Goal: Information Seeking & Learning: Learn about a topic

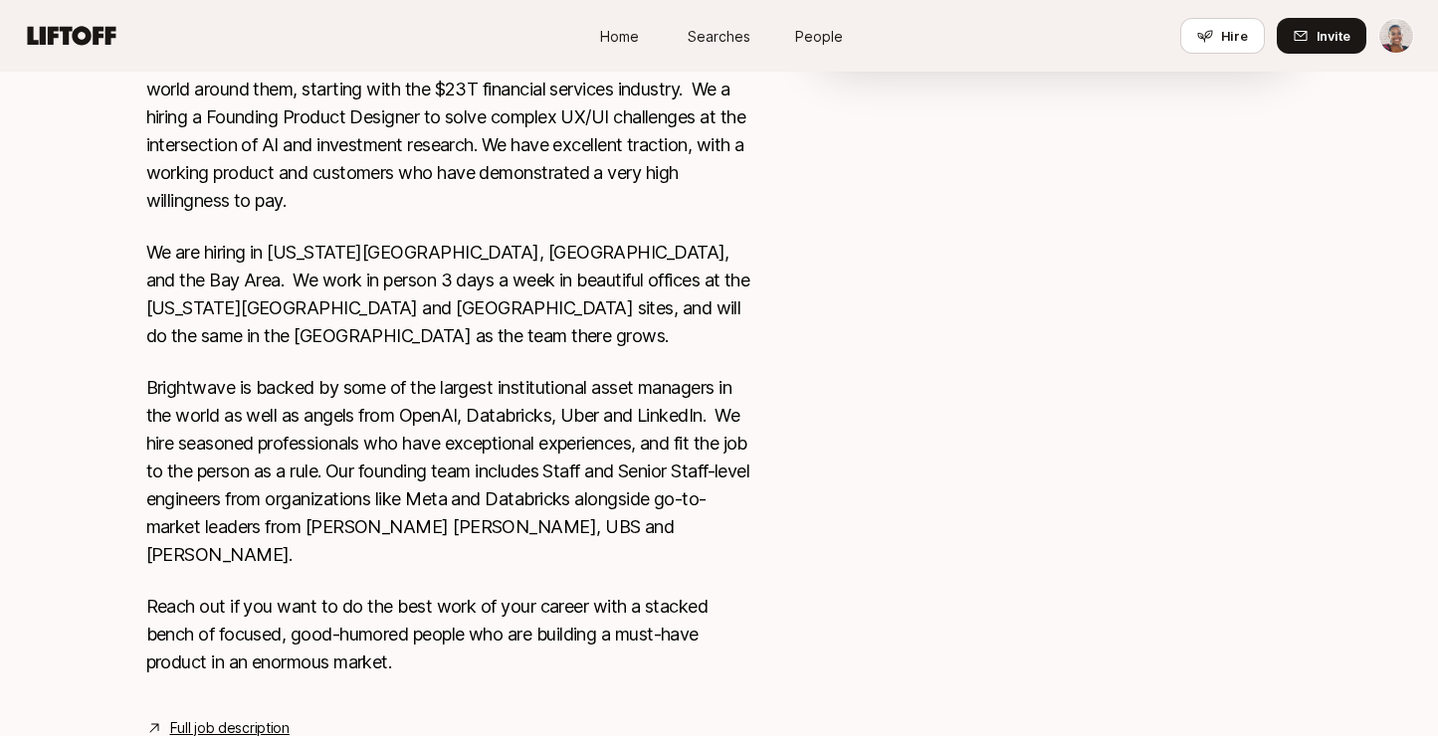
scroll to position [509, 0]
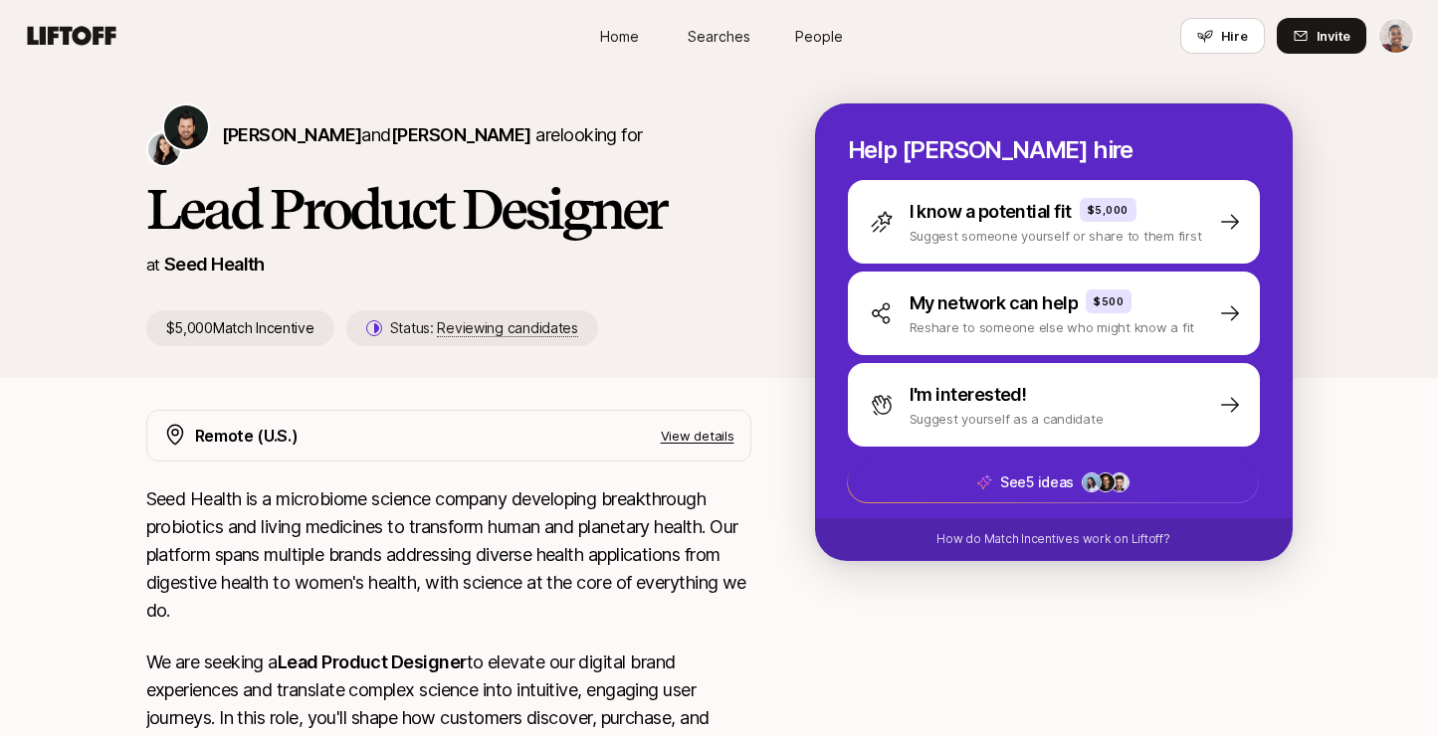
click at [489, 435] on div "Remote (U.S.) View details" at bounding box center [464, 436] width 539 height 26
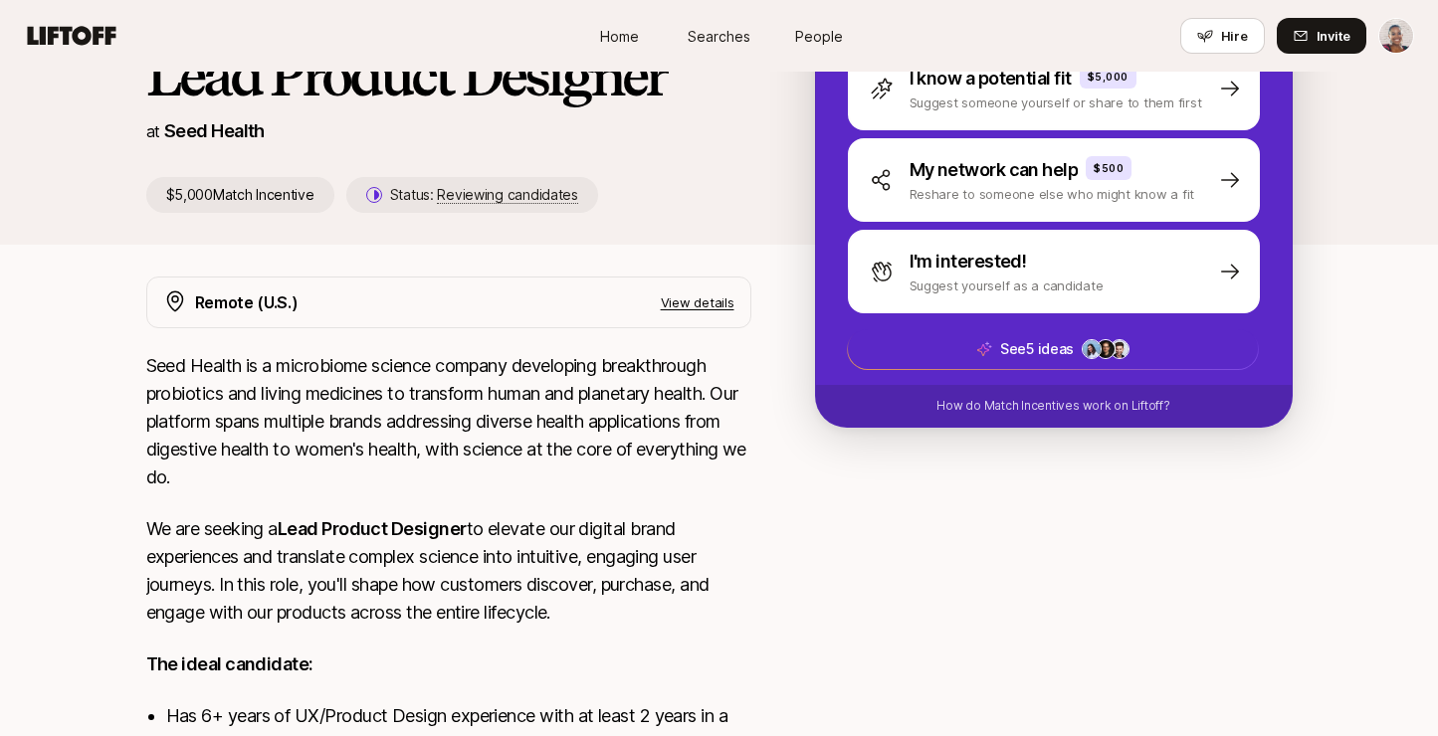
scroll to position [127, 0]
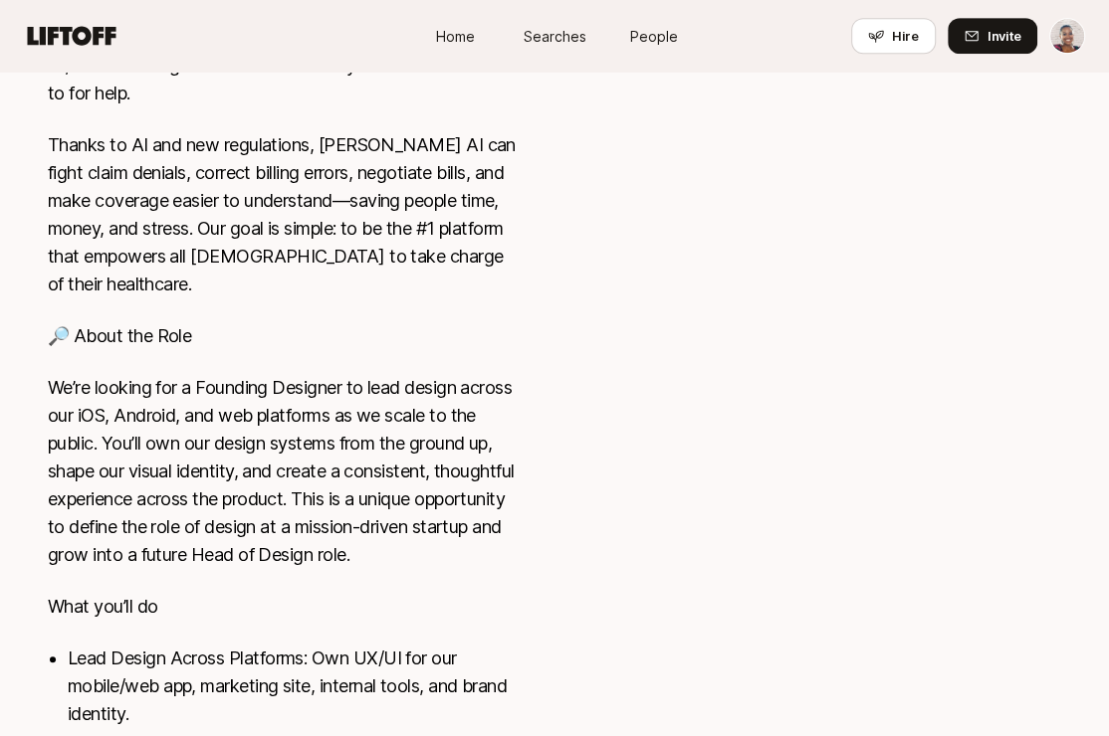
scroll to position [638, 0]
